Goal: Task Accomplishment & Management: Manage account settings

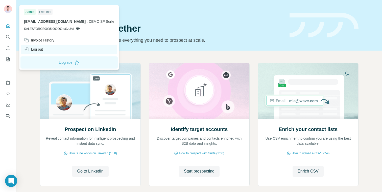
click at [49, 51] on div "Log out" at bounding box center [69, 49] width 96 height 9
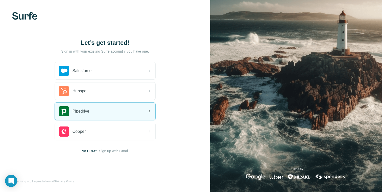
click at [92, 111] on div "Pipedrive" at bounding box center [105, 111] width 101 height 17
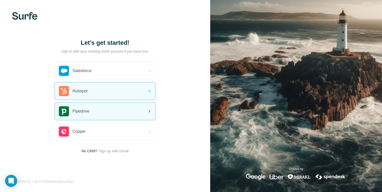
click at [83, 109] on span "Pipedrive" at bounding box center [81, 111] width 17 height 6
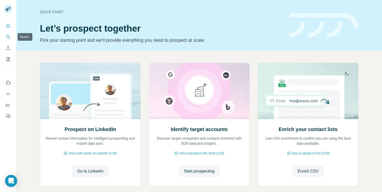
click at [10, 36] on icon "Search" at bounding box center [8, 36] width 5 height 5
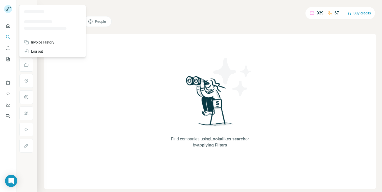
click at [6, 10] on rect at bounding box center [8, 9] width 8 height 8
click at [9, 12] on rect at bounding box center [8, 9] width 8 height 8
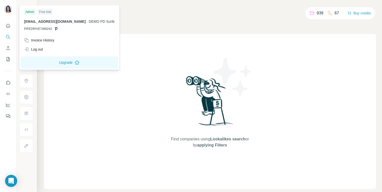
click at [62, 80] on div "Find companies using Lookalikes search or by applying Filters" at bounding box center [210, 111] width 332 height 155
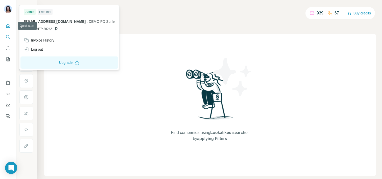
click at [11, 22] on button "Quick start" at bounding box center [8, 25] width 8 height 9
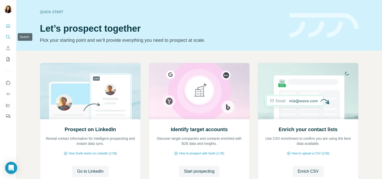
click at [10, 38] on icon "Search" at bounding box center [8, 36] width 5 height 5
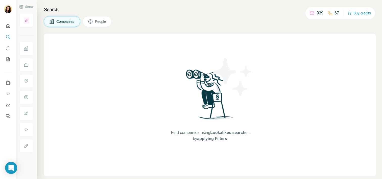
click at [310, 15] on icon at bounding box center [312, 13] width 5 height 5
click at [360, 13] on button "Buy credits" at bounding box center [359, 13] width 24 height 7
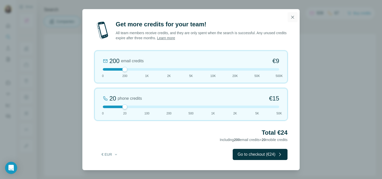
click at [292, 20] on button "button" at bounding box center [293, 17] width 10 height 10
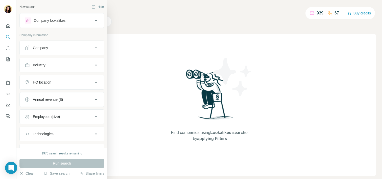
click at [50, 43] on button "Company" at bounding box center [62, 48] width 84 height 12
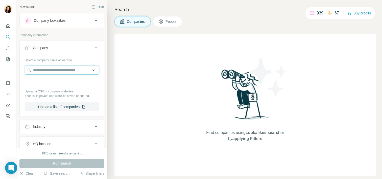
click at [50, 69] on input "text" at bounding box center [62, 69] width 74 height 9
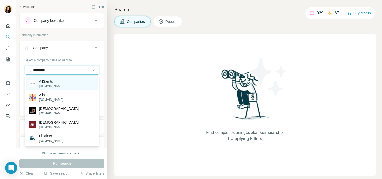
type input "*********"
click at [50, 82] on p "AllSaints" at bounding box center [51, 81] width 24 height 5
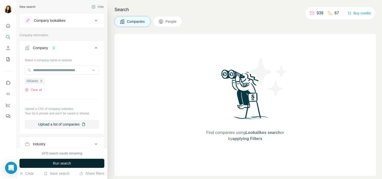
click at [60, 161] on span "Run search" at bounding box center [62, 162] width 18 height 5
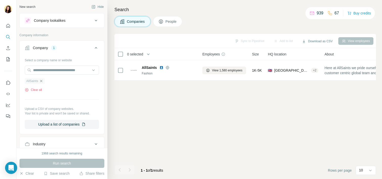
click at [41, 81] on icon "button" at bounding box center [41, 81] width 4 height 4
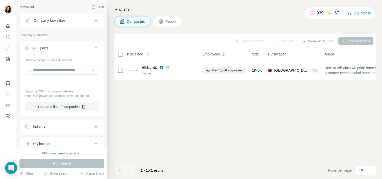
click at [97, 47] on icon at bounding box center [96, 48] width 6 height 6
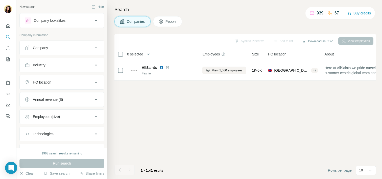
click at [68, 21] on div "Company lookalikes" at bounding box center [59, 20] width 68 height 6
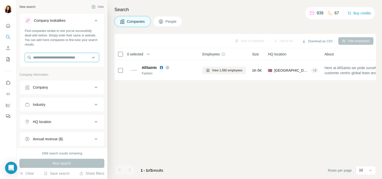
click at [71, 59] on input "text" at bounding box center [62, 57] width 74 height 9
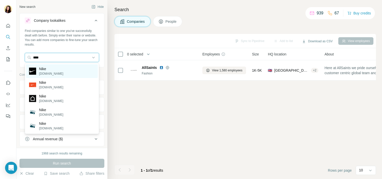
type input "****"
click at [59, 75] on div "Nike nike.com" at bounding box center [62, 71] width 72 height 14
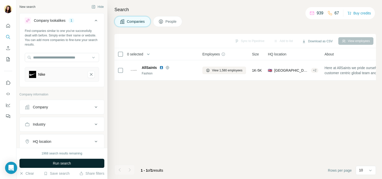
click at [57, 163] on span "Run search" at bounding box center [62, 162] width 18 height 5
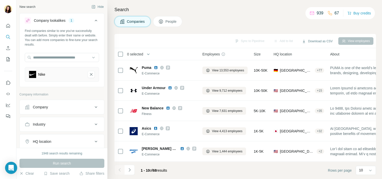
drag, startPoint x: 140, startPoint y: 170, endPoint x: 151, endPoint y: 171, distance: 10.6
click at [151, 171] on span "1 - 10 of 68 results" at bounding box center [154, 170] width 26 height 4
click at [151, 171] on span "of" at bounding box center [151, 170] width 3 height 4
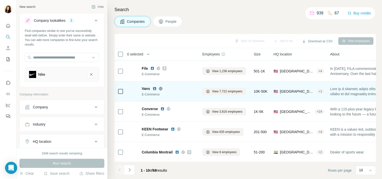
scroll to position [101, 0]
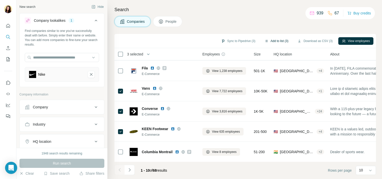
click at [283, 41] on button "Add to list (3)" at bounding box center [276, 41] width 31 height 8
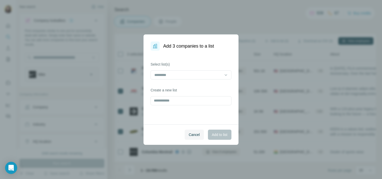
click at [182, 90] on label "Create a new list" at bounding box center [191, 89] width 81 height 5
click at [181, 98] on input "text" at bounding box center [191, 100] width 81 height 9
click at [196, 133] on span "Cancel" at bounding box center [194, 134] width 11 height 5
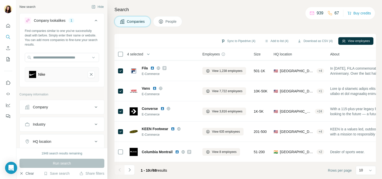
click at [30, 173] on button "Clear" at bounding box center [26, 173] width 14 height 5
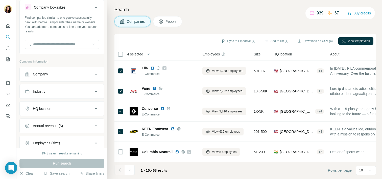
scroll to position [16, 0]
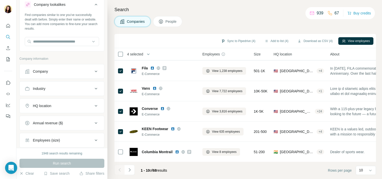
click at [96, 73] on icon at bounding box center [96, 71] width 6 height 6
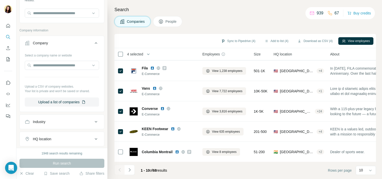
scroll to position [52, 0]
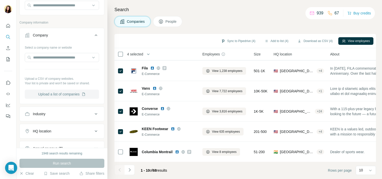
click at [90, 93] on button "Upload a list of companies" at bounding box center [62, 93] width 74 height 9
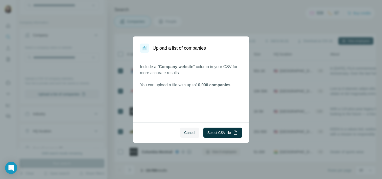
click at [208, 101] on div "Include a " Company website " column in your CSV for more accurate results. You…" at bounding box center [191, 87] width 116 height 69
click at [216, 133] on button "Select CSV file" at bounding box center [222, 132] width 39 height 10
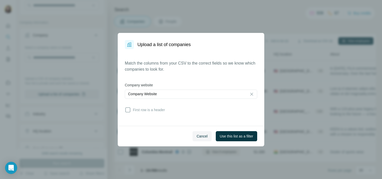
click at [139, 106] on div "Match the columns from your CSV to the correct fields so we know which companie…" at bounding box center [191, 87] width 132 height 54
click at [139, 109] on span "First row is a header" at bounding box center [148, 109] width 34 height 5
click at [236, 137] on span "Use this list as a filter" at bounding box center [236, 135] width 33 height 5
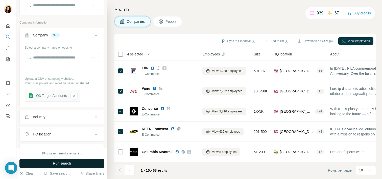
click at [69, 162] on span "Run search" at bounding box center [62, 162] width 18 height 5
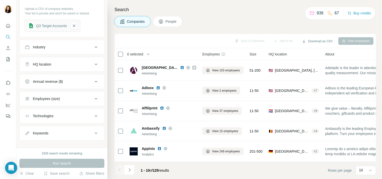
scroll to position [128, 0]
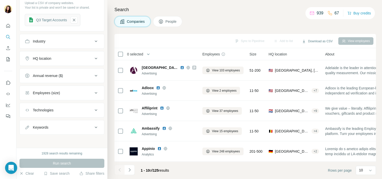
click at [87, 37] on button "Industry" at bounding box center [62, 41] width 84 height 12
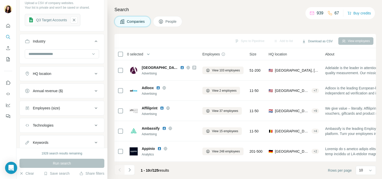
click at [87, 37] on button "Industry" at bounding box center [62, 42] width 84 height 14
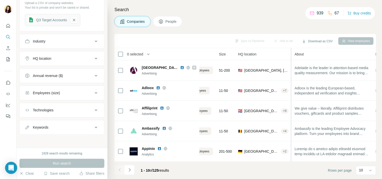
scroll to position [0, 0]
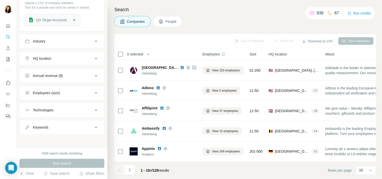
click at [65, 60] on div "HQ location" at bounding box center [59, 58] width 68 height 5
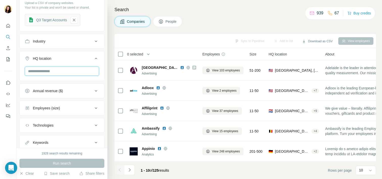
click at [62, 69] on input "text" at bounding box center [62, 70] width 74 height 9
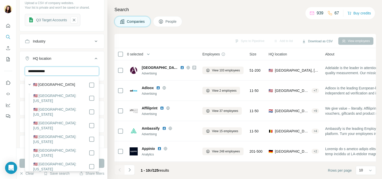
click at [62, 71] on input "**********" at bounding box center [62, 70] width 74 height 9
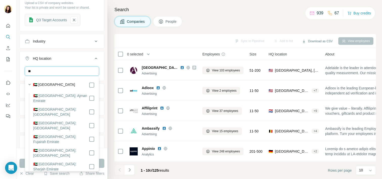
type input "*"
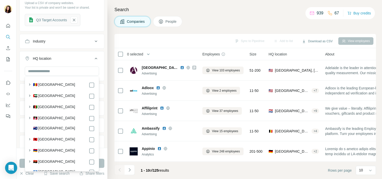
click at [105, 71] on div "New search Hide Company lookalikes Find companies similar to one you've success…" at bounding box center [61, 74] width 91 height 148
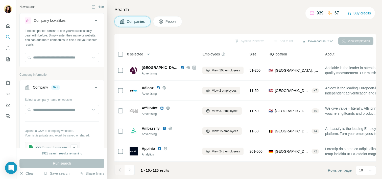
click at [173, 23] on span "People" at bounding box center [172, 21] width 12 height 5
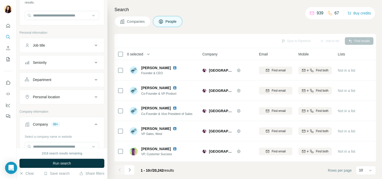
scroll to position [46, 0]
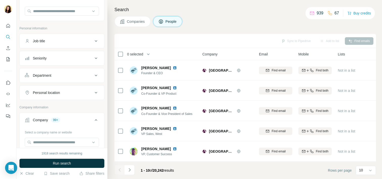
click at [76, 91] on div "Personal location" at bounding box center [59, 92] width 68 height 5
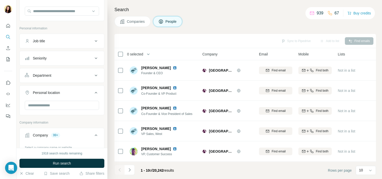
click at [76, 91] on div "Personal location" at bounding box center [59, 92] width 68 height 5
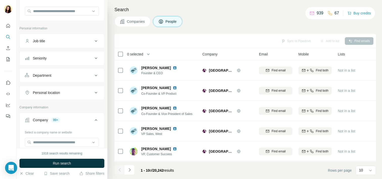
click at [85, 39] on div "Job title" at bounding box center [59, 40] width 68 height 5
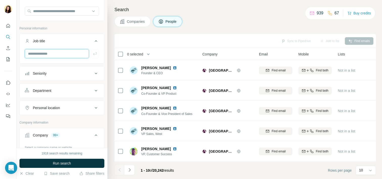
click at [70, 52] on input "text" at bounding box center [57, 53] width 64 height 9
type input "**********"
click at [95, 54] on icon "button" at bounding box center [94, 53] width 5 height 5
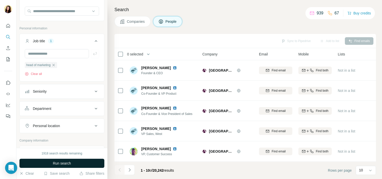
click at [71, 162] on span "Run search" at bounding box center [62, 162] width 18 height 5
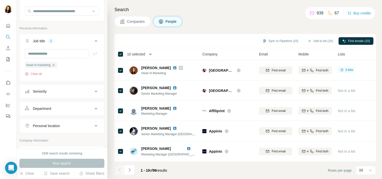
click at [149, 53] on button "button" at bounding box center [150, 54] width 10 height 10
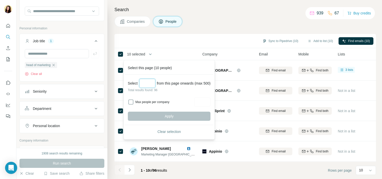
click at [150, 83] on input "Select a number (up to 500)" at bounding box center [147, 83] width 16 height 9
click at [210, 103] on input "Max people per company" at bounding box center [202, 101] width 16 height 9
type input "*"
click at [150, 85] on input "Select a number (up to 500)" at bounding box center [147, 83] width 16 height 9
click at [151, 84] on input "***" at bounding box center [147, 83] width 16 height 9
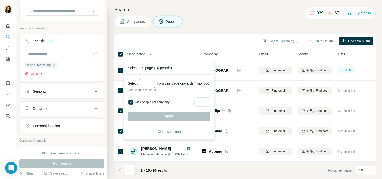
click at [151, 84] on input "***" at bounding box center [147, 83] width 16 height 9
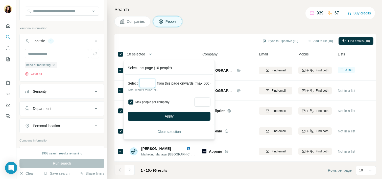
type input "*"
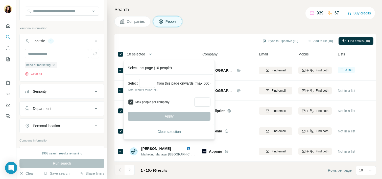
click at [133, 102] on icon at bounding box center [131, 102] width 6 height 6
click at [166, 37] on div "Sync to Pipedrive (10) Add to list (10) Find emails (10)" at bounding box center [245, 40] width 256 height 9
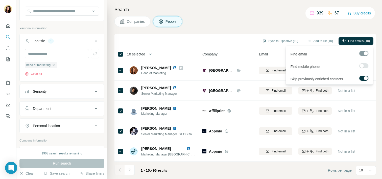
click at [364, 65] on label at bounding box center [363, 65] width 9 height 5
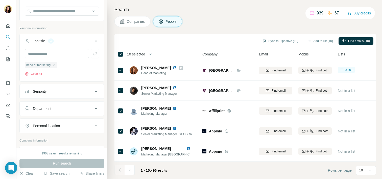
click at [353, 29] on div "Search Companies People Sync to Pipedrive (10) Add to list (10) Find emails (10…" at bounding box center [244, 89] width 275 height 179
click at [211, 41] on div "Sync to Pipedrive (10) Add to list (10) Find emails (10)" at bounding box center [245, 40] width 256 height 9
click at [316, 39] on button "Add to list (10)" at bounding box center [320, 41] width 33 height 8
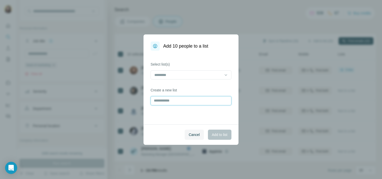
click at [172, 99] on input "text" at bounding box center [191, 100] width 81 height 9
type input "**********"
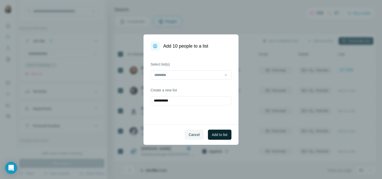
click at [216, 137] on button "Add to list" at bounding box center [220, 134] width 24 height 10
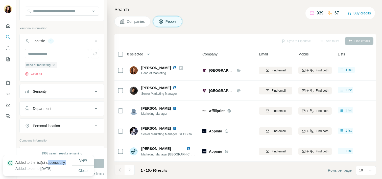
drag, startPoint x: 31, startPoint y: 162, endPoint x: 17, endPoint y: 161, distance: 14.2
click at [17, 161] on p "Added to the list(s) successfully." at bounding box center [42, 162] width 54 height 5
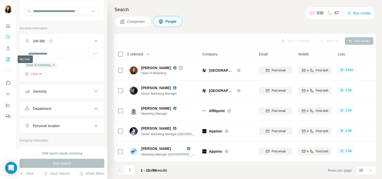
click at [9, 61] on icon "My lists" at bounding box center [8, 59] width 5 height 5
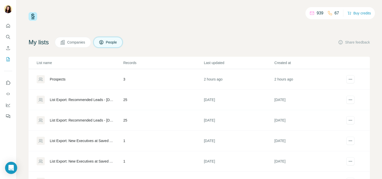
click at [156, 31] on div "939 67 Buy credits My lists Companies People Share feedback List name Records L…" at bounding box center [199, 102] width 341 height 181
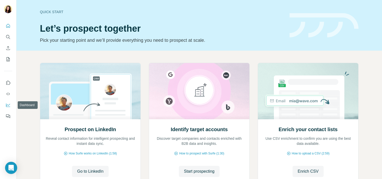
click at [10, 104] on icon "Dashboard" at bounding box center [8, 104] width 5 height 5
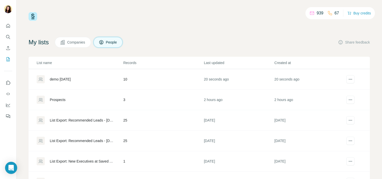
click at [64, 77] on div "demo [DATE]" at bounding box center [60, 79] width 21 height 5
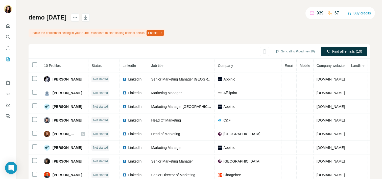
scroll to position [22, 0]
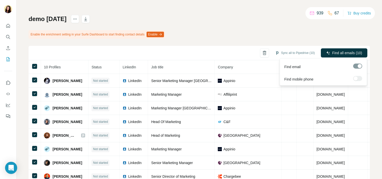
drag, startPoint x: 348, startPoint y: 53, endPoint x: 356, endPoint y: 84, distance: 32.5
click at [356, 84] on body "My lists / demo 3 sept 939 67 Buy credits demo 3 sept Enable the enrichment set…" at bounding box center [191, 89] width 382 height 179
click at [356, 77] on div at bounding box center [357, 78] width 9 height 5
click at [352, 51] on span "Find all emails (10)" at bounding box center [347, 52] width 30 height 5
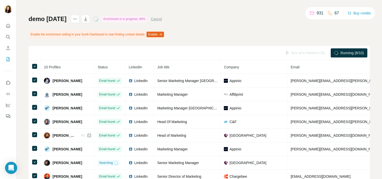
scroll to position [15, 0]
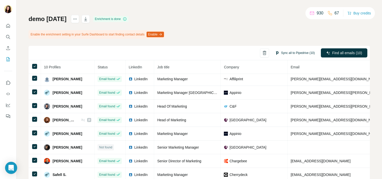
click at [291, 53] on button "Sync all to Pipedrive (10)" at bounding box center [295, 53] width 47 height 8
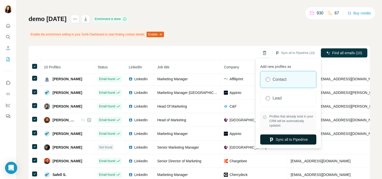
click at [275, 140] on button "Sync all to Pipedrive" at bounding box center [288, 139] width 56 height 10
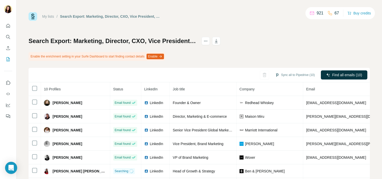
click at [10, 23] on icon "Quick start" at bounding box center [8, 25] width 5 height 5
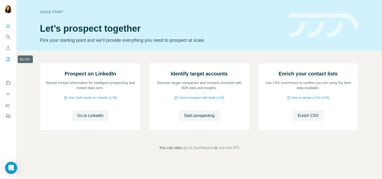
click at [10, 60] on icon "My lists" at bounding box center [8, 59] width 5 height 5
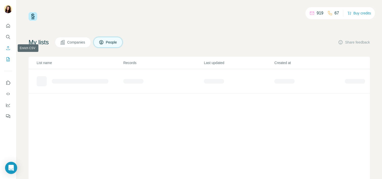
click at [7, 48] on icon "Enrich CSV" at bounding box center [8, 47] width 5 height 5
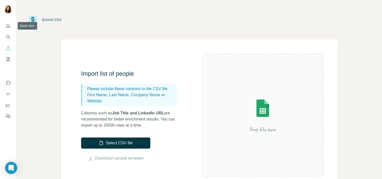
click at [7, 27] on icon "Quick start" at bounding box center [8, 25] width 5 height 5
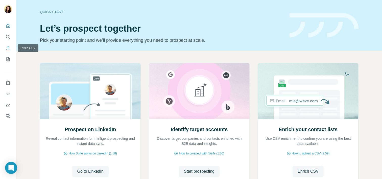
click at [10, 48] on icon "Enrich CSV" at bounding box center [8, 47] width 5 height 5
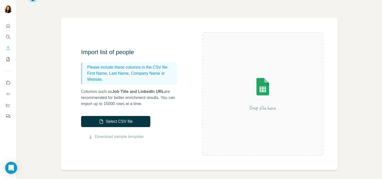
scroll to position [21, 0]
click at [131, 118] on button "Select CSV file" at bounding box center [115, 121] width 69 height 11
click at [10, 60] on icon "My lists" at bounding box center [8, 59] width 5 height 5
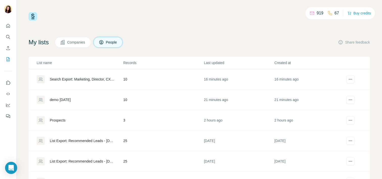
click at [51, 79] on div "Search Export: Marketing, Director, CXO, Vice President, Strategic, [GEOGRAPHIC…" at bounding box center [82, 79] width 65 height 5
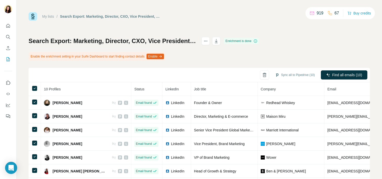
click at [300, 60] on div "Search Export: Marketing, Director, CXO, Vice President, Strategic, [GEOGRAPHIC…" at bounding box center [199, 126] width 341 height 179
